Goal: Go to known website: Go to known website

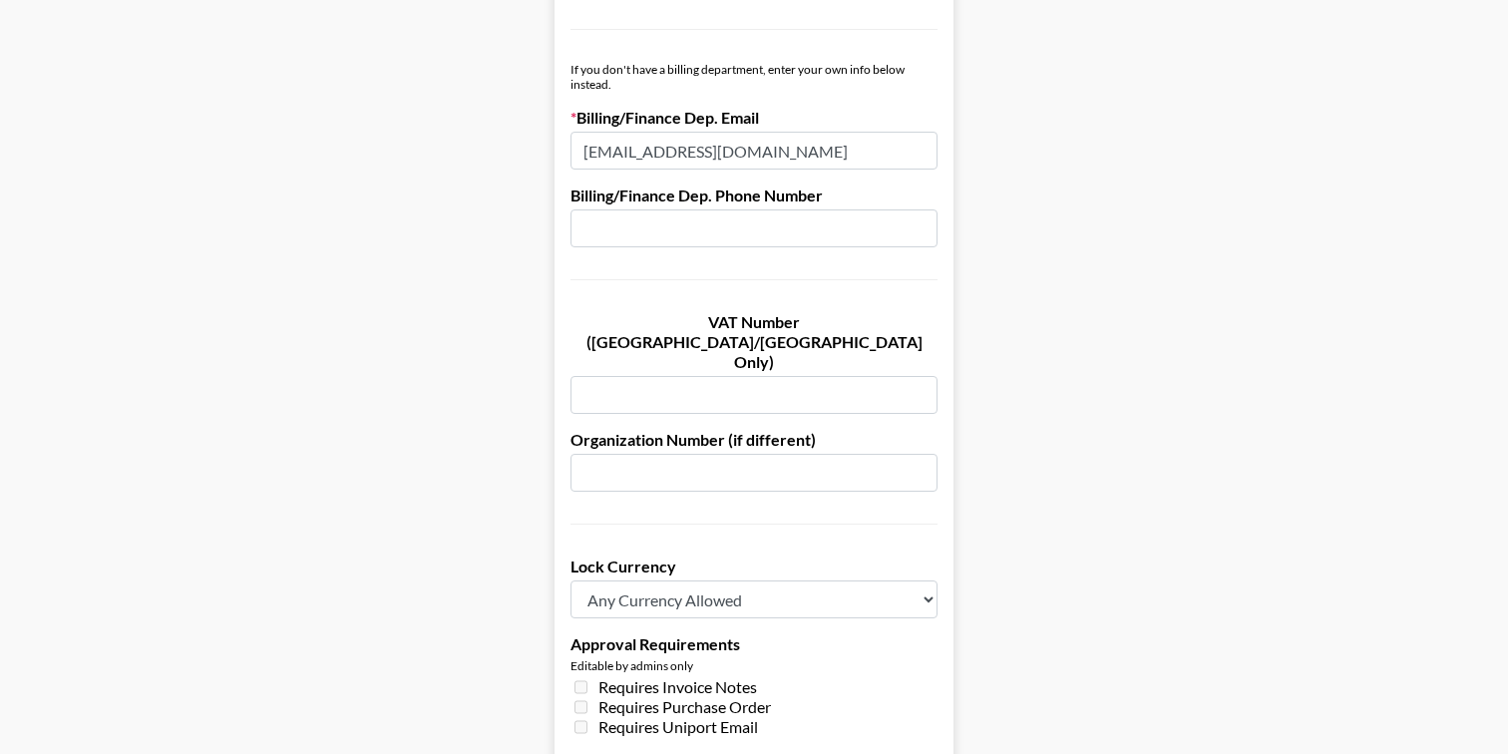
scroll to position [1165, 0]
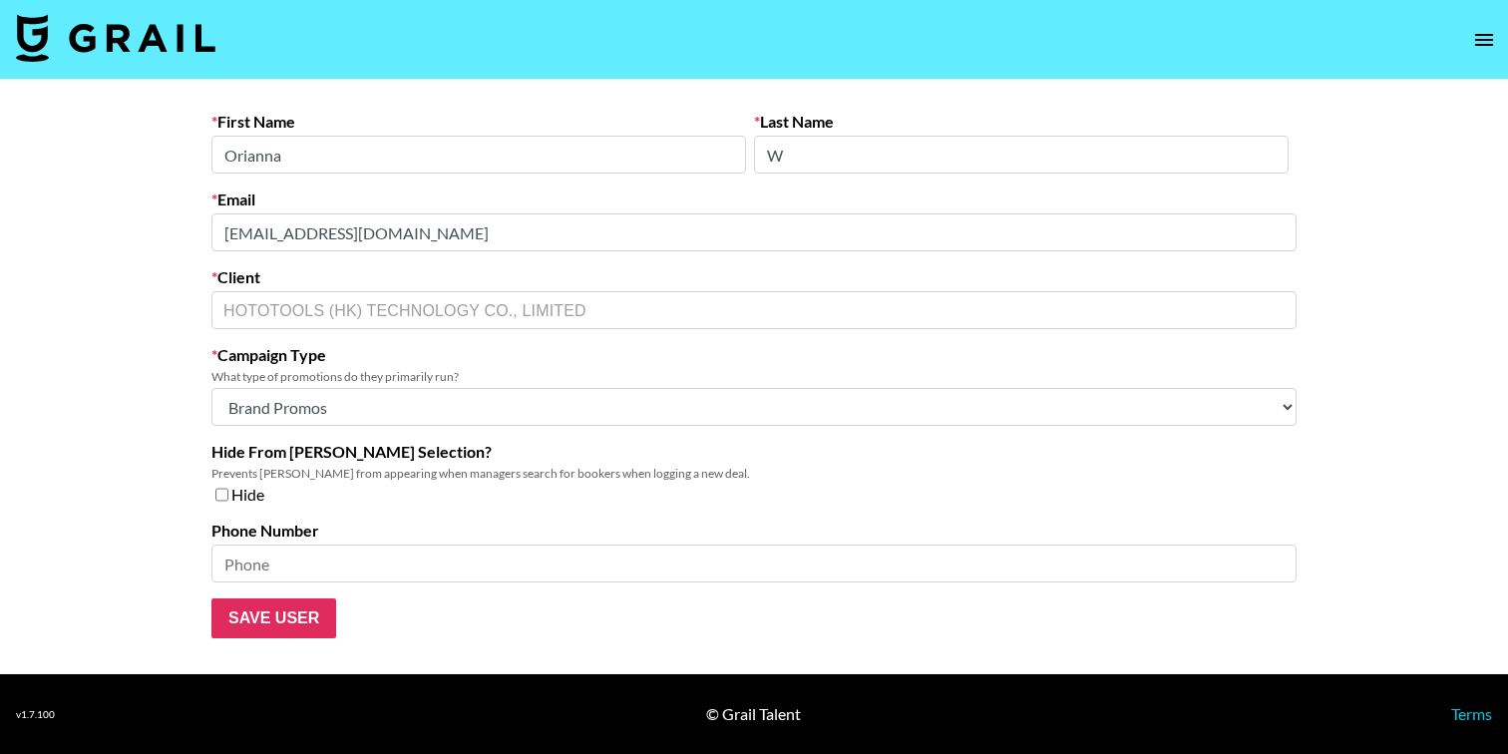
select select "Brand"
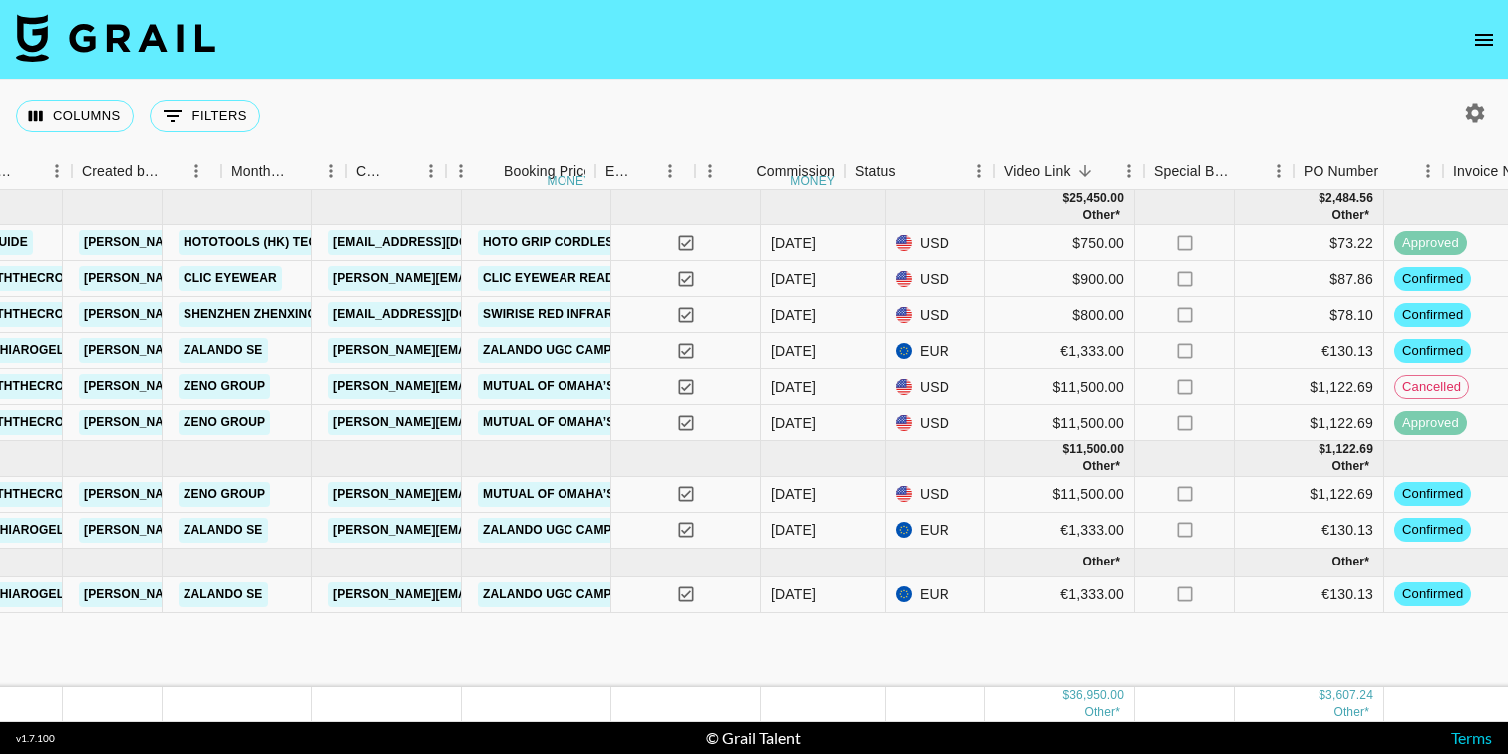
scroll to position [0, 459]
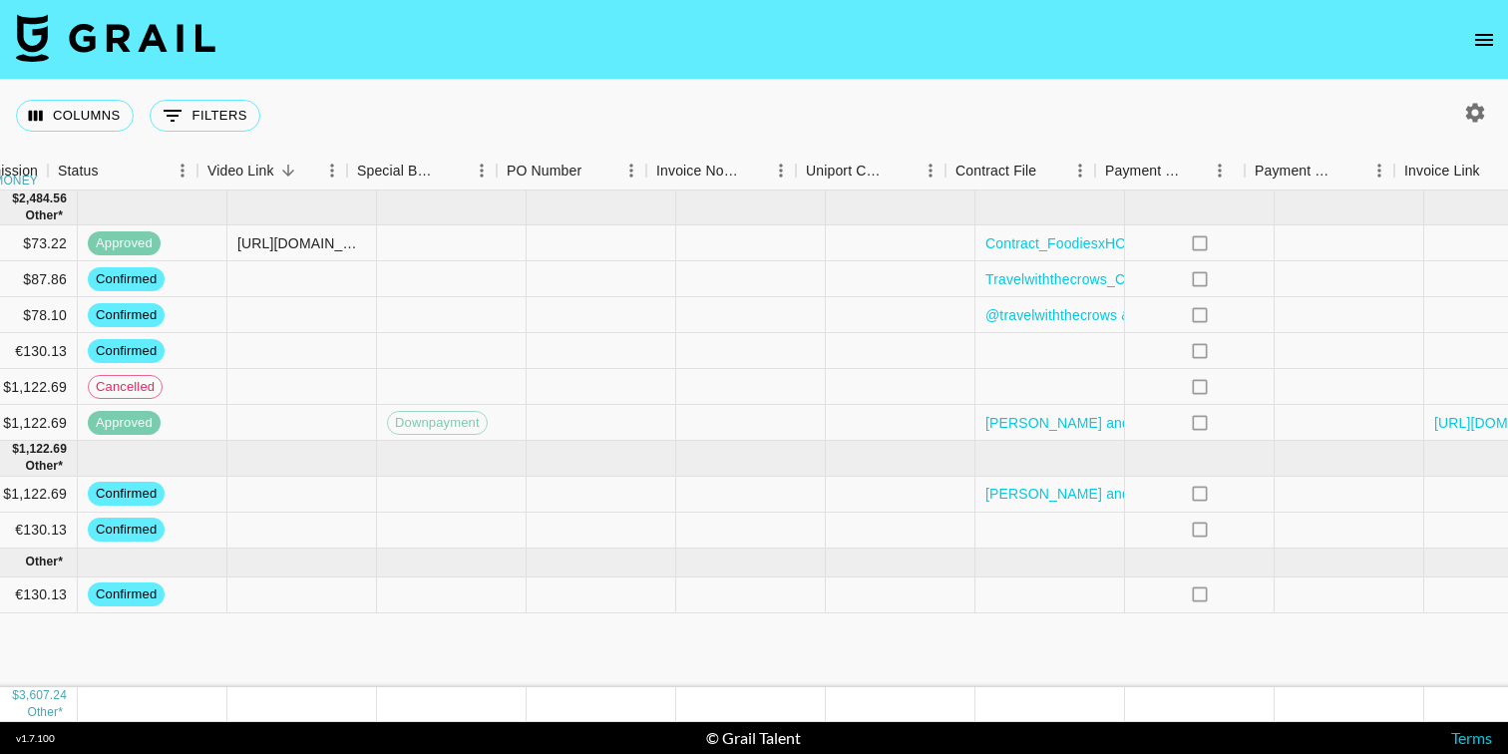
scroll to position [0, 1838]
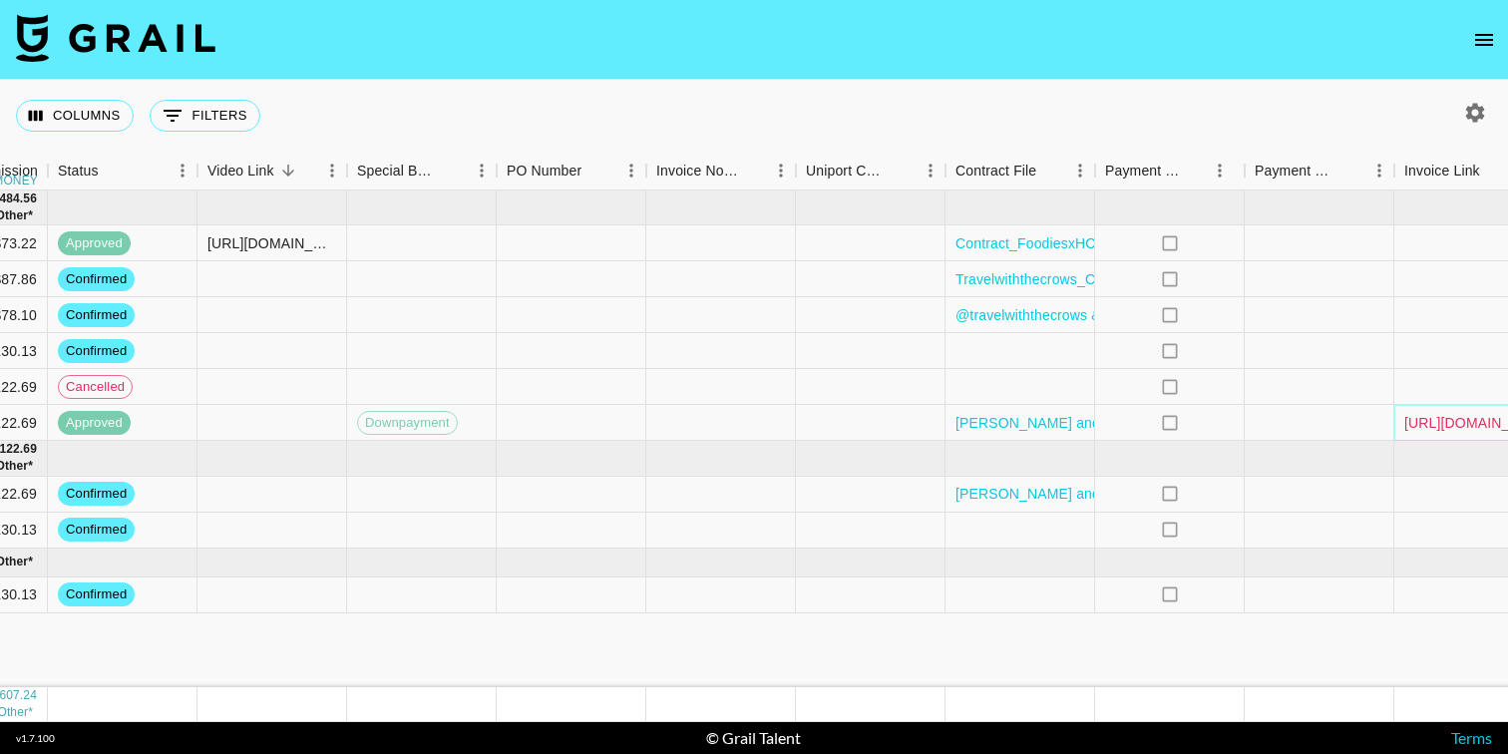
click at [1462, 419] on link "[URL][DOMAIN_NAME]" at bounding box center [1480, 423] width 151 height 20
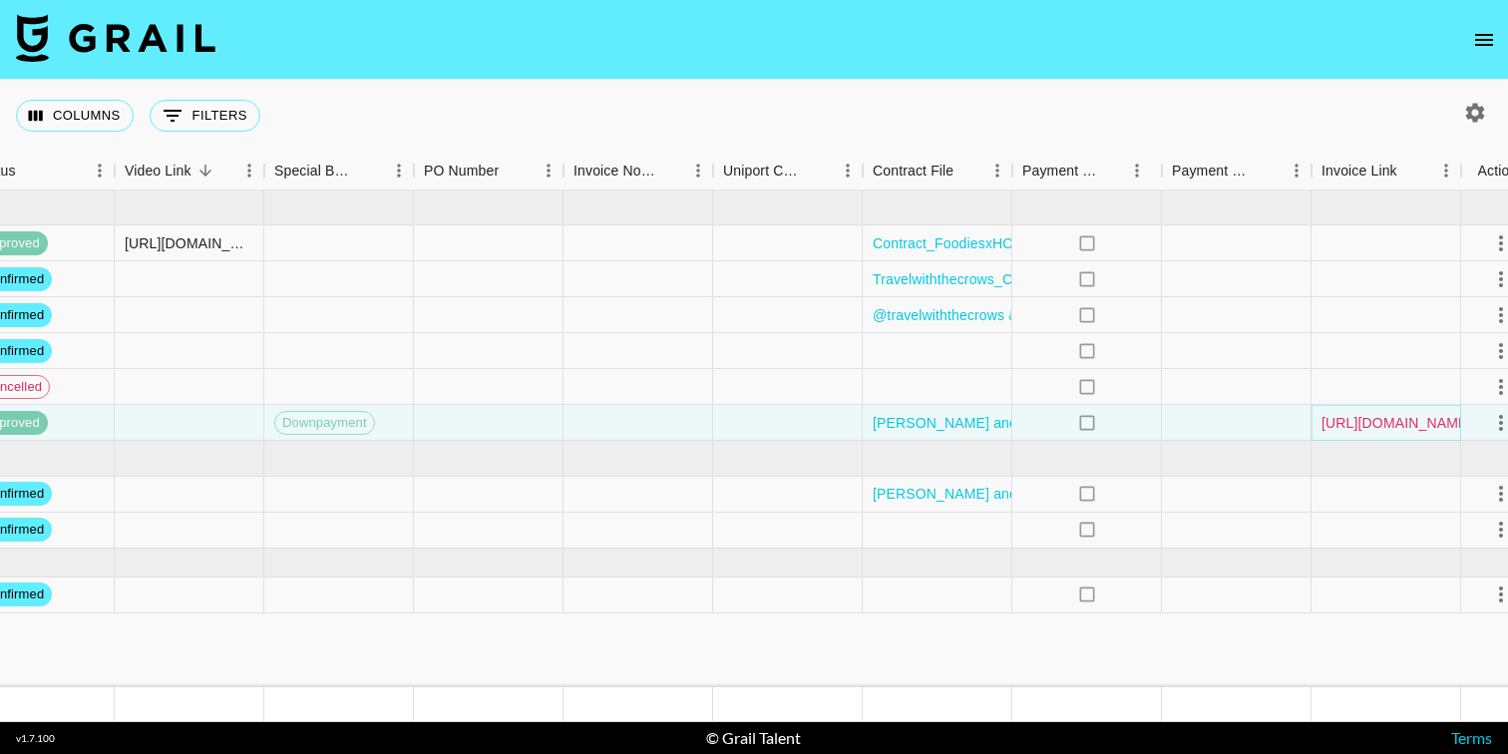
scroll to position [0, 1953]
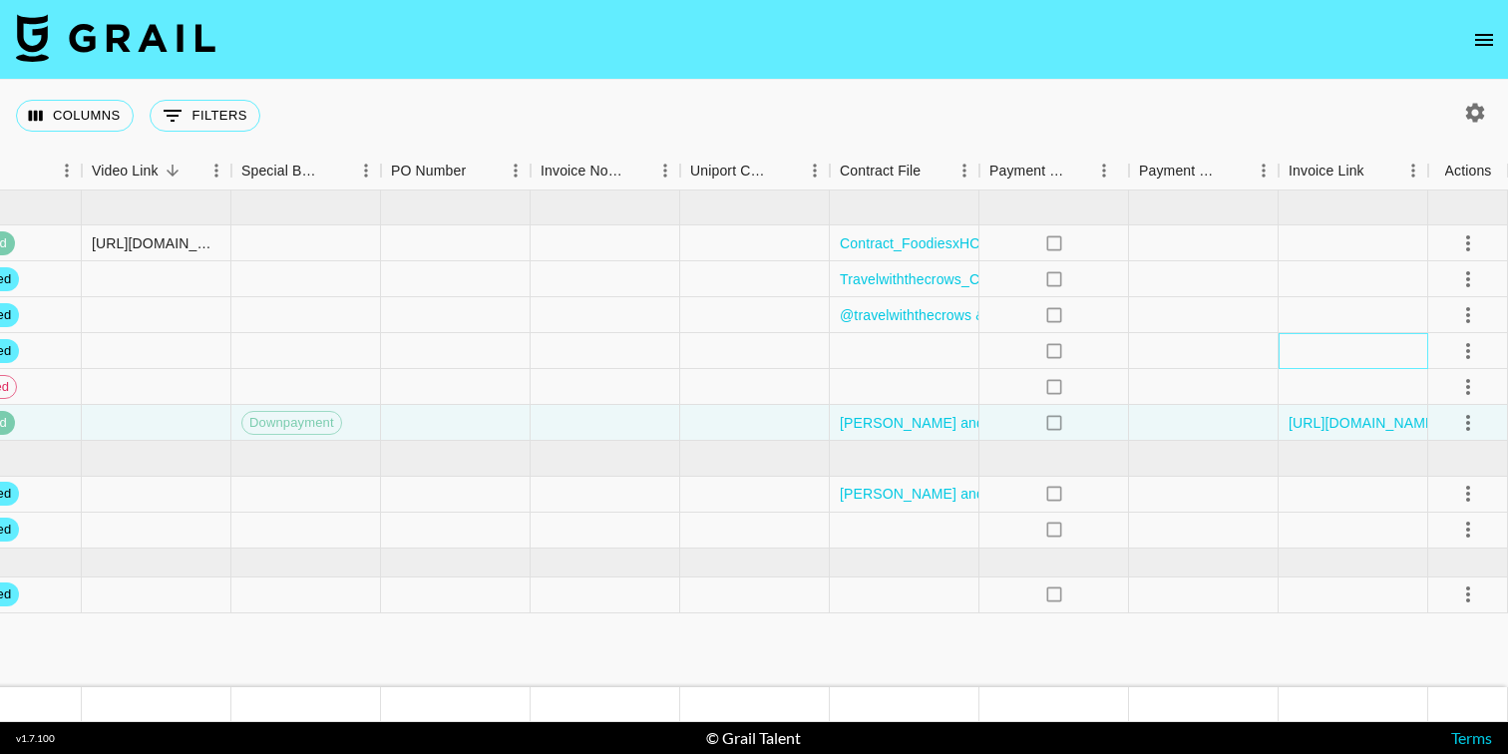
click at [1331, 333] on div at bounding box center [1354, 351] width 150 height 36
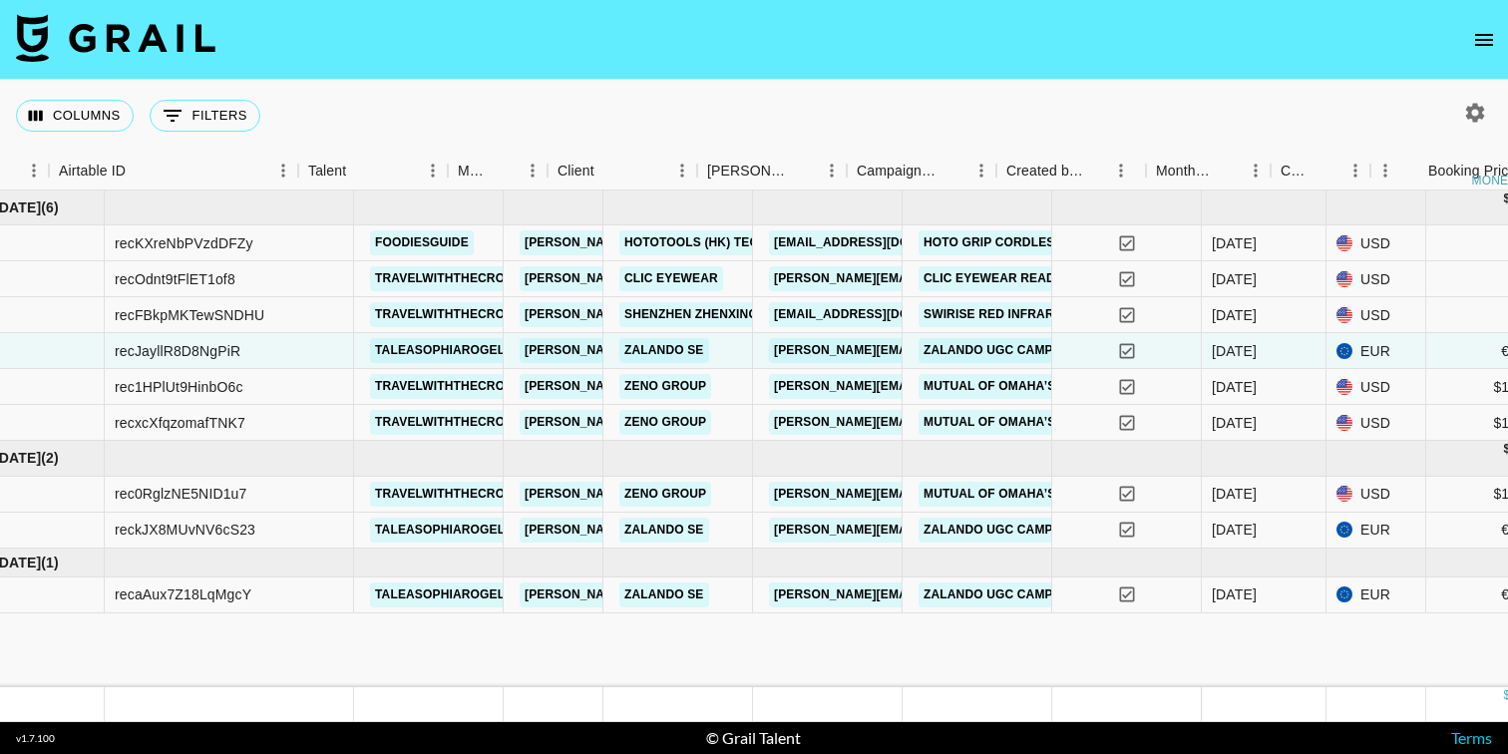
scroll to position [0, 11]
